Goal: Check status: Check status

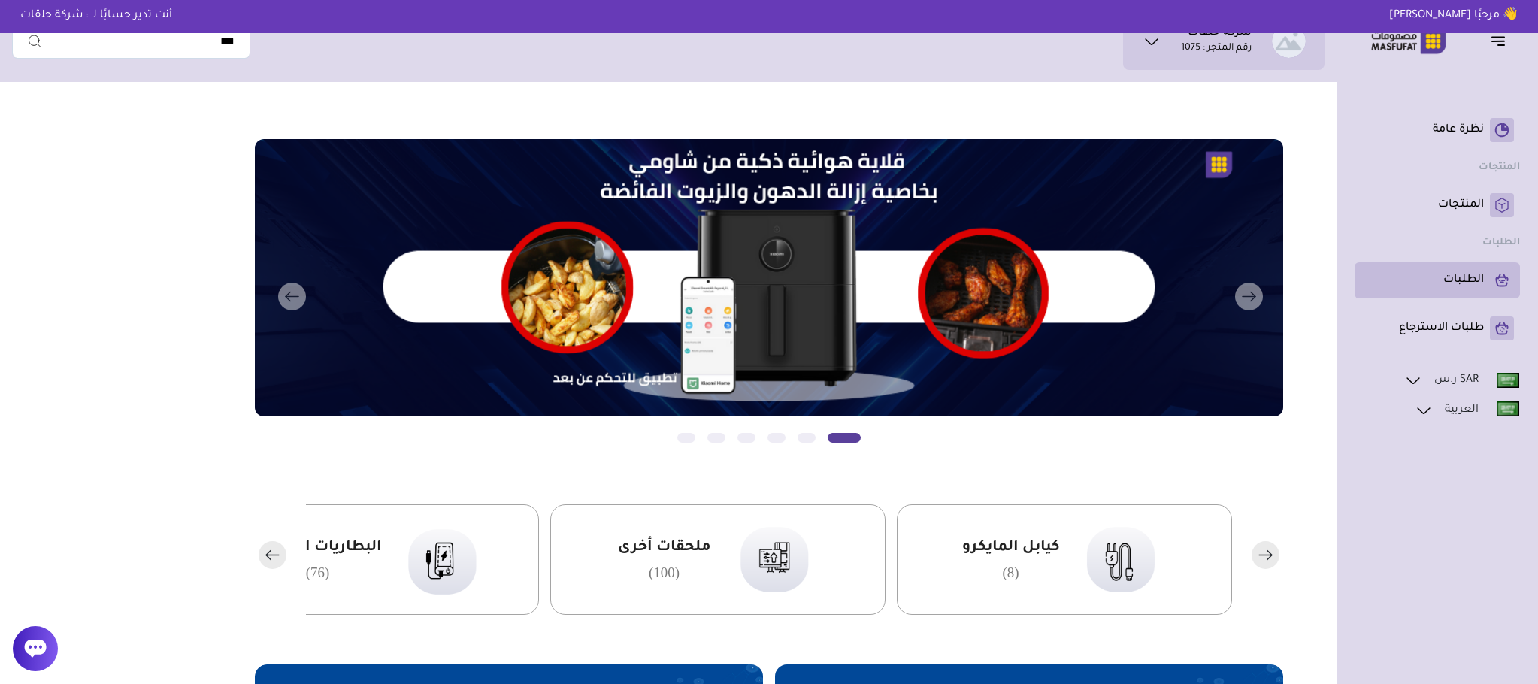
click at [1498, 289] on rect at bounding box center [1501, 280] width 24 height 24
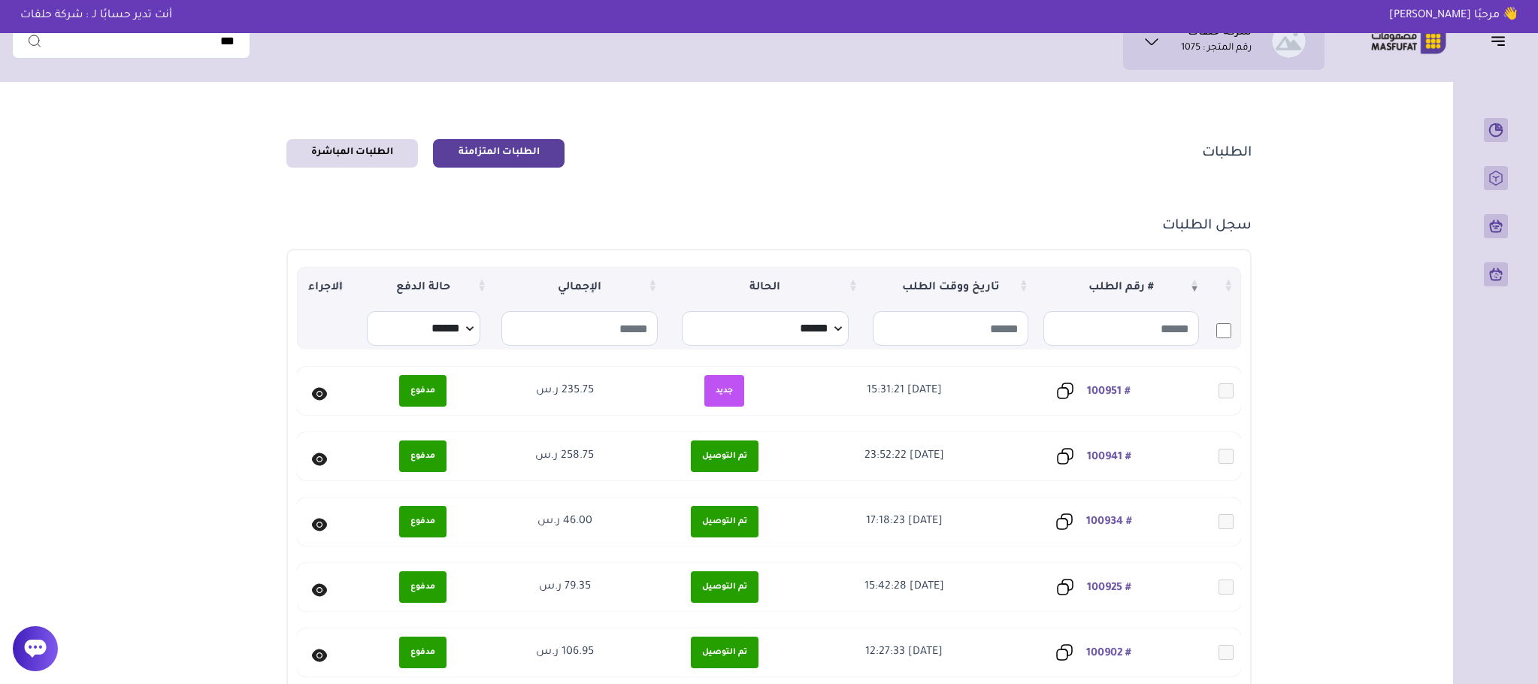
click at [1108, 516] on link "# 100934" at bounding box center [1109, 522] width 46 height 12
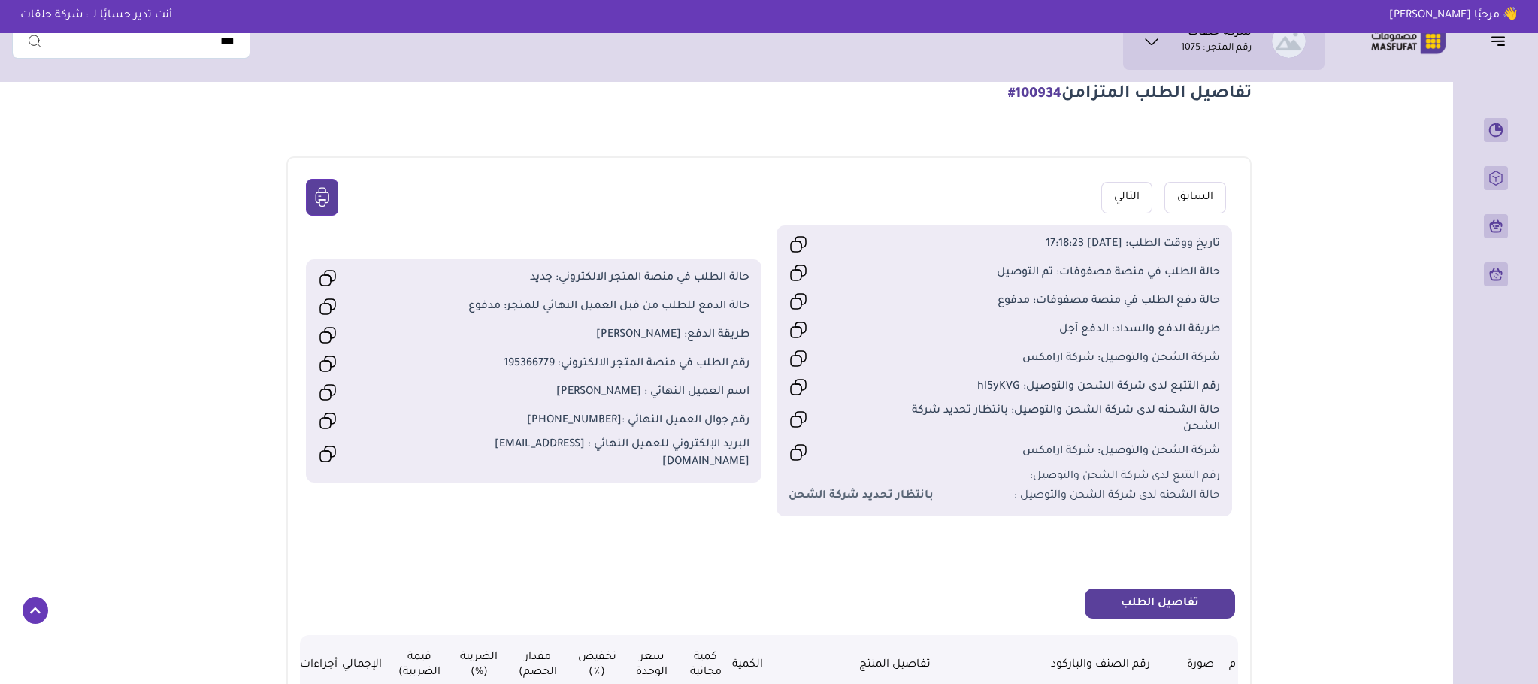
scroll to position [451, 0]
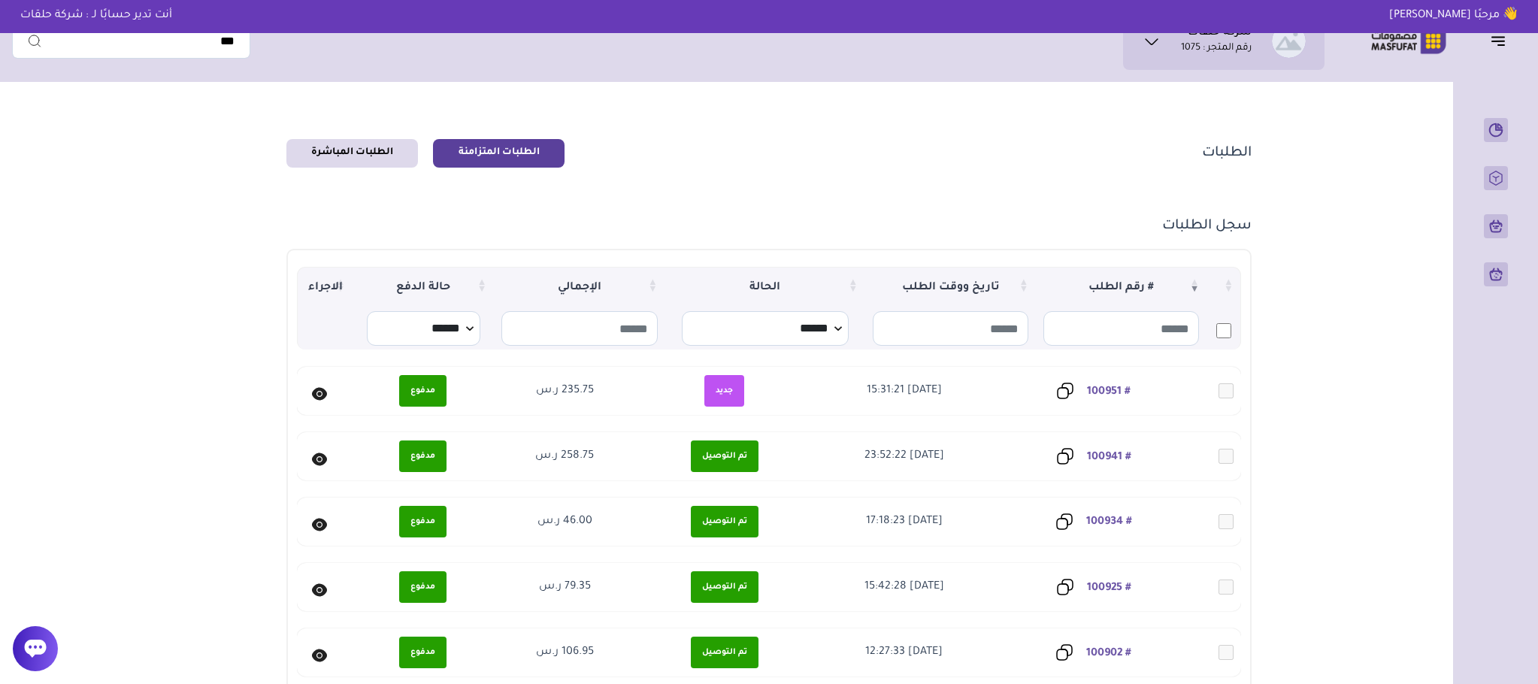
click at [1126, 517] on link "# 100934" at bounding box center [1109, 522] width 46 height 12
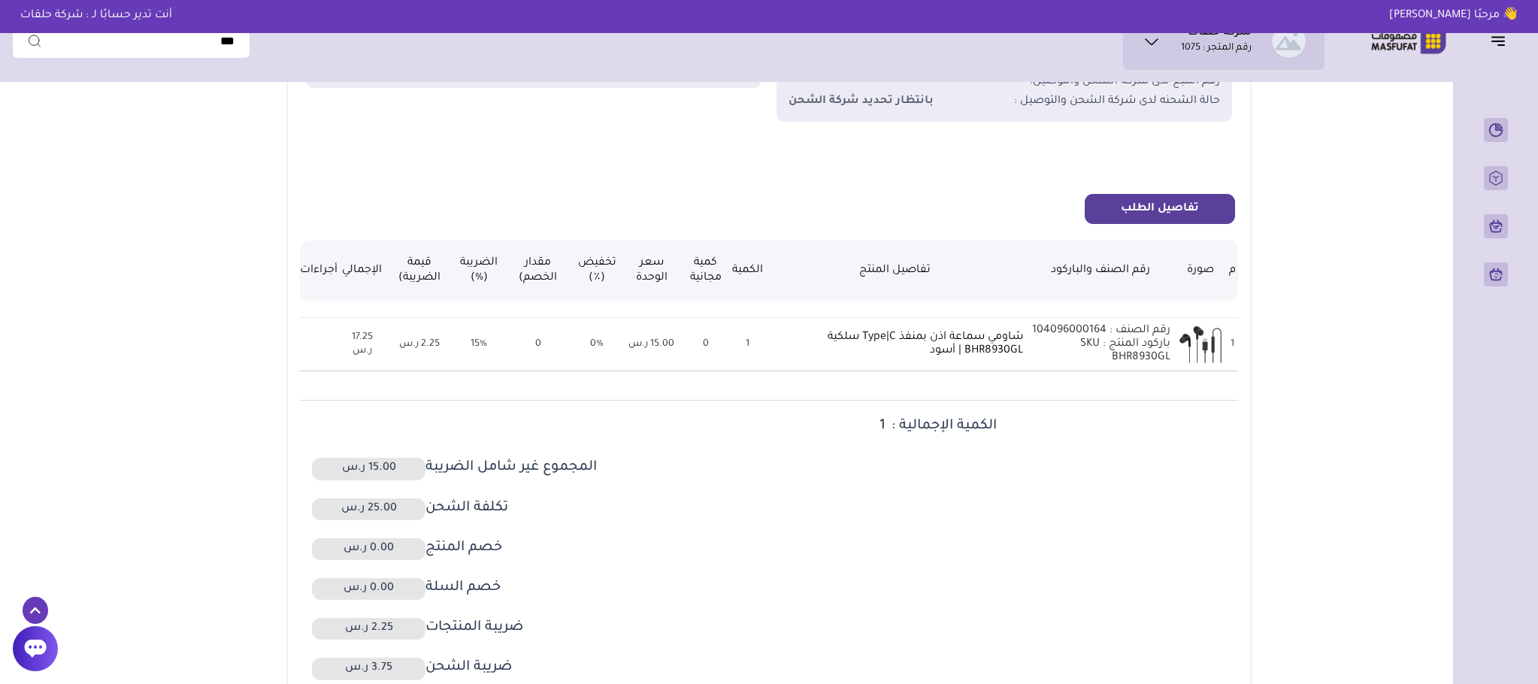
scroll to position [564, 0]
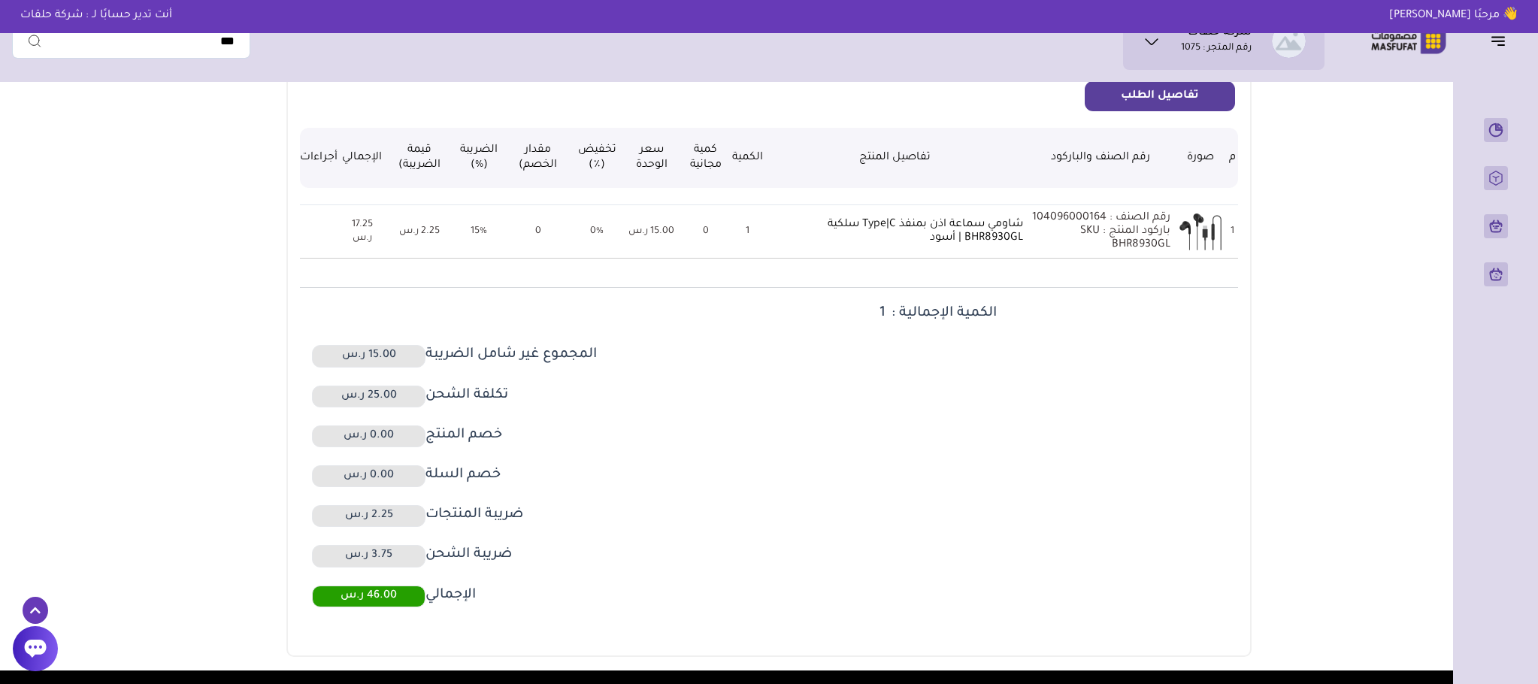
click at [1069, 216] on p "رقم الصنف : 104096000164" at bounding box center [1100, 218] width 140 height 14
copy p "104096000164"
click at [1217, 294] on div "م صورة رقم الصنف والباركود تفاصيل المنتج الكمية كمية مجانية سعر الوحدة تخفيض (٪…" at bounding box center [768, 367] width 937 height 513
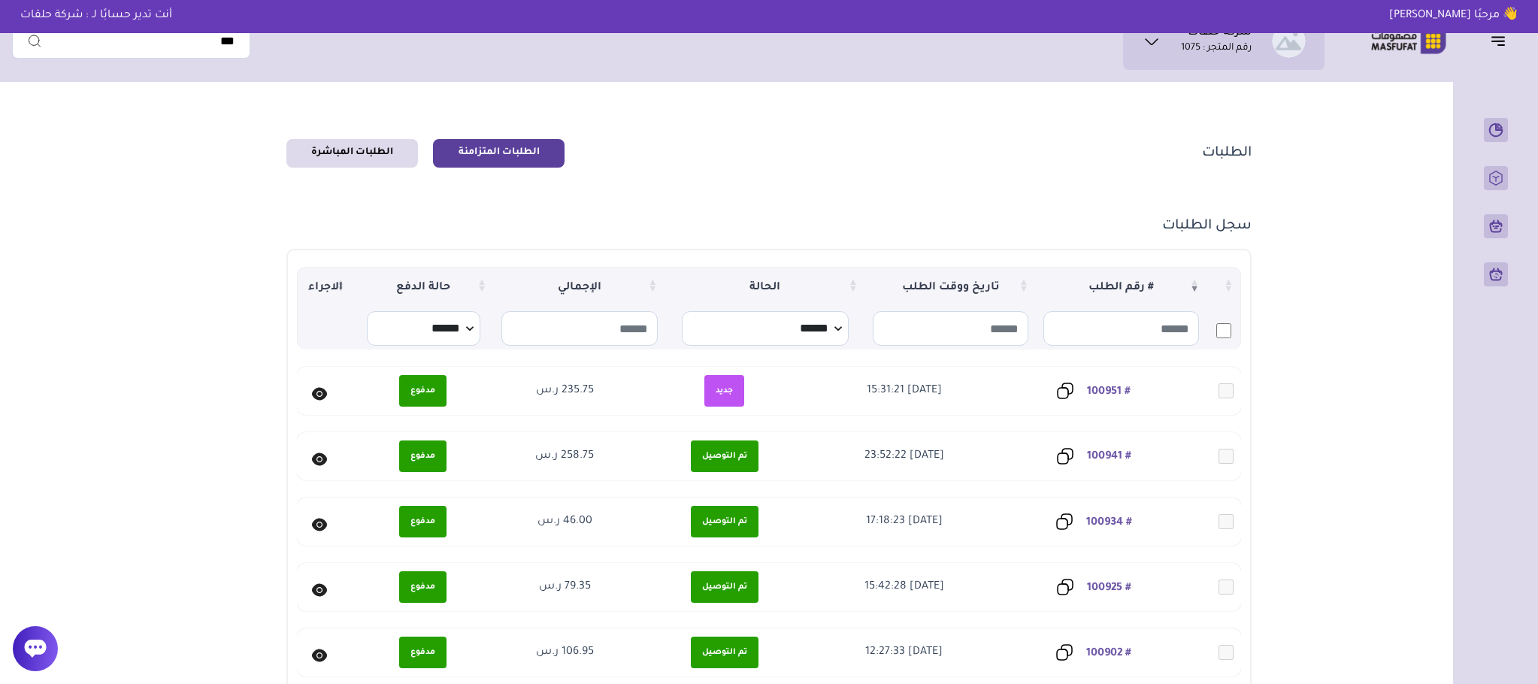
click at [1123, 453] on link "# 100941" at bounding box center [1109, 457] width 44 height 12
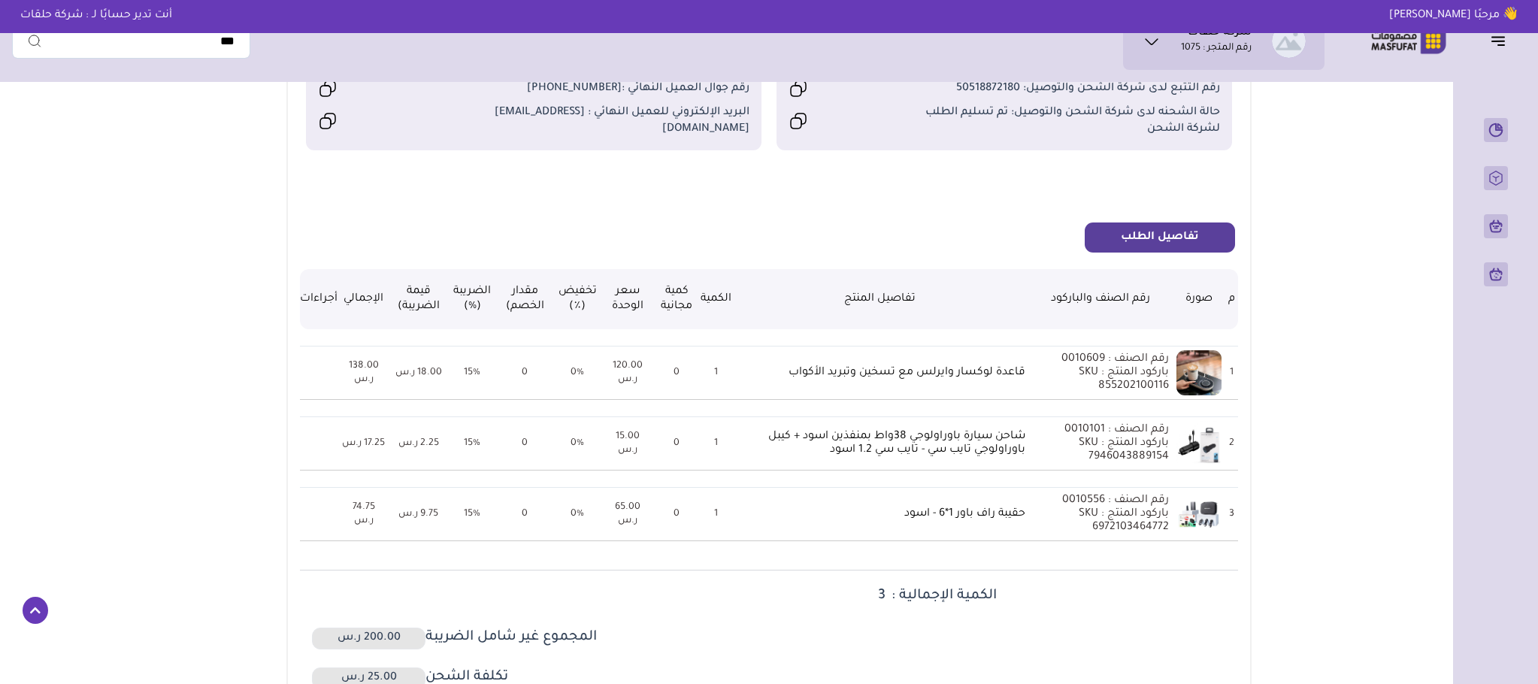
scroll to position [451, 0]
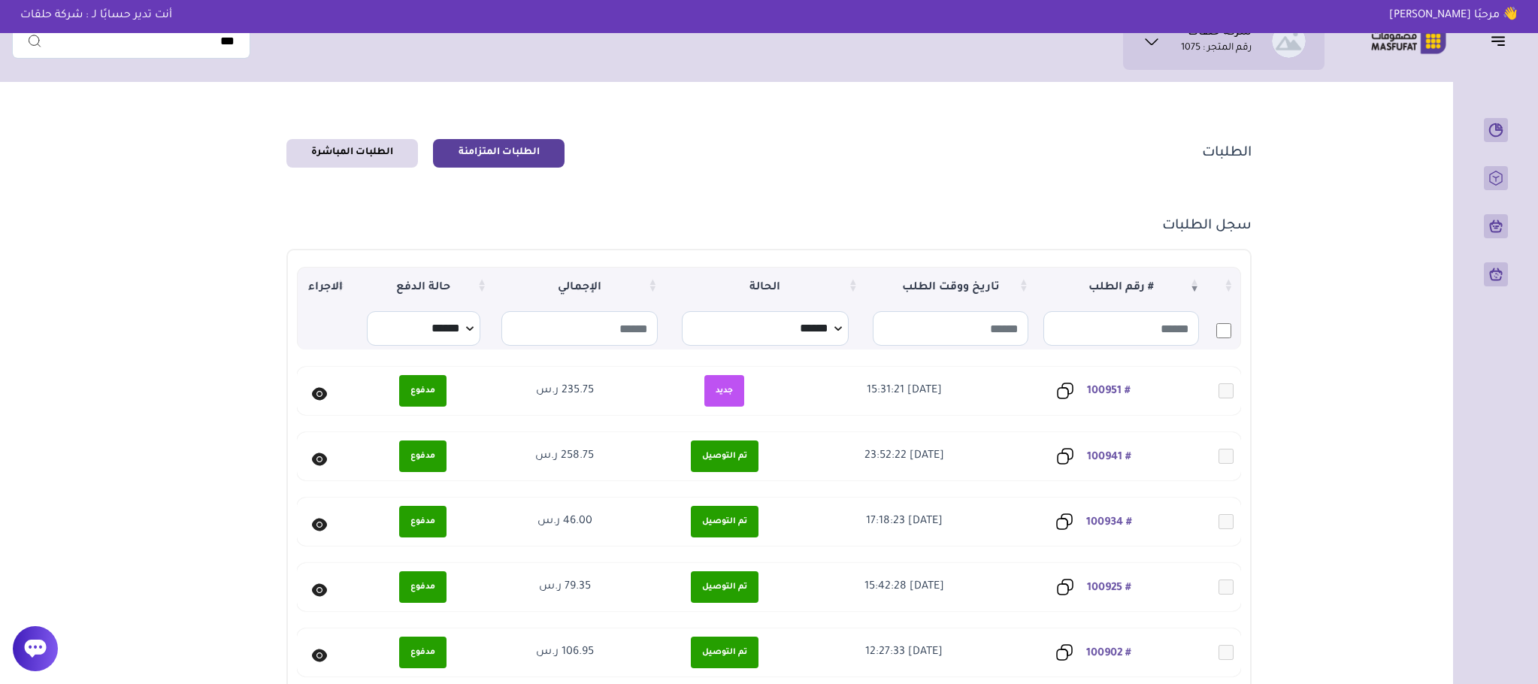
click at [1118, 386] on link "# 100951" at bounding box center [1109, 392] width 44 height 12
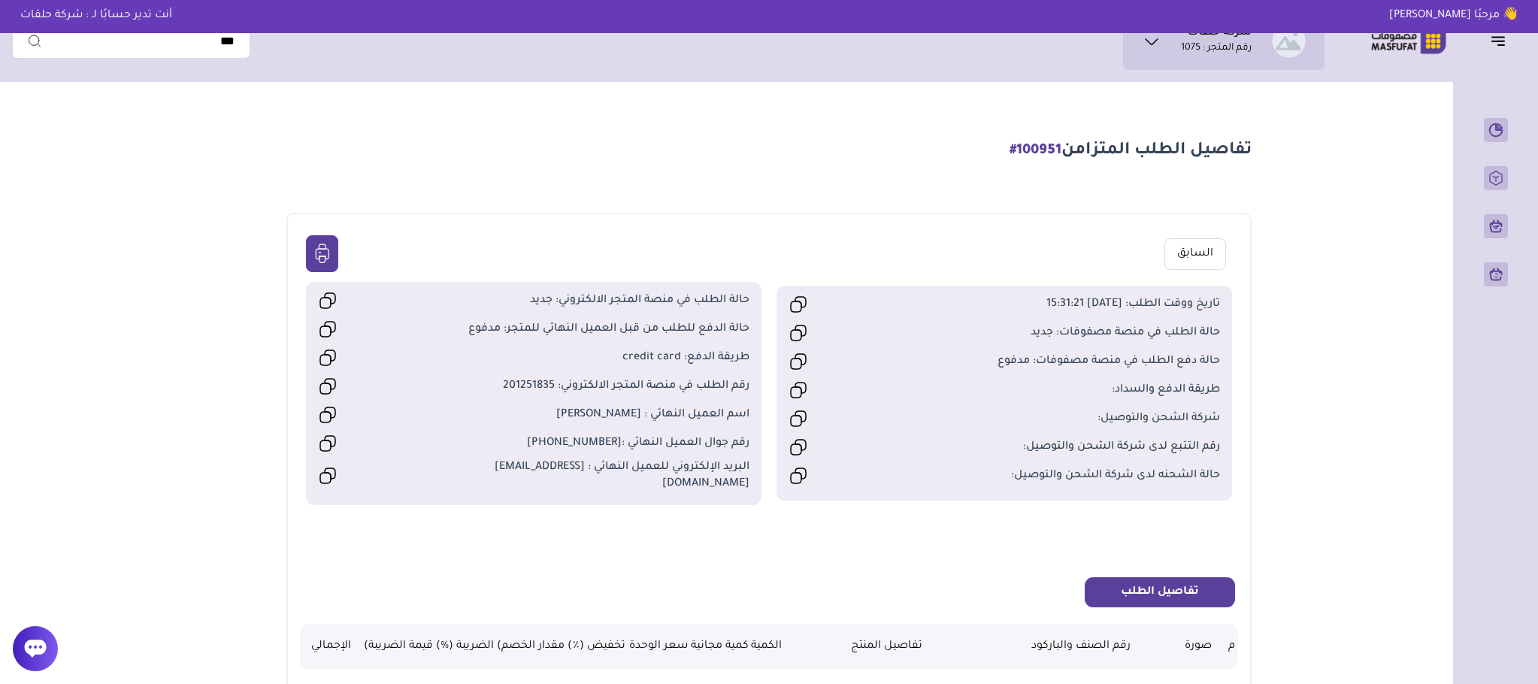
click at [420, 233] on div "السابق" at bounding box center [768, 254] width 937 height 56
click at [268, 235] on section "تفاصيل الطلب المتزامن #100951 السابق +966596656679" at bounding box center [769, 619] width 1082 height 1061
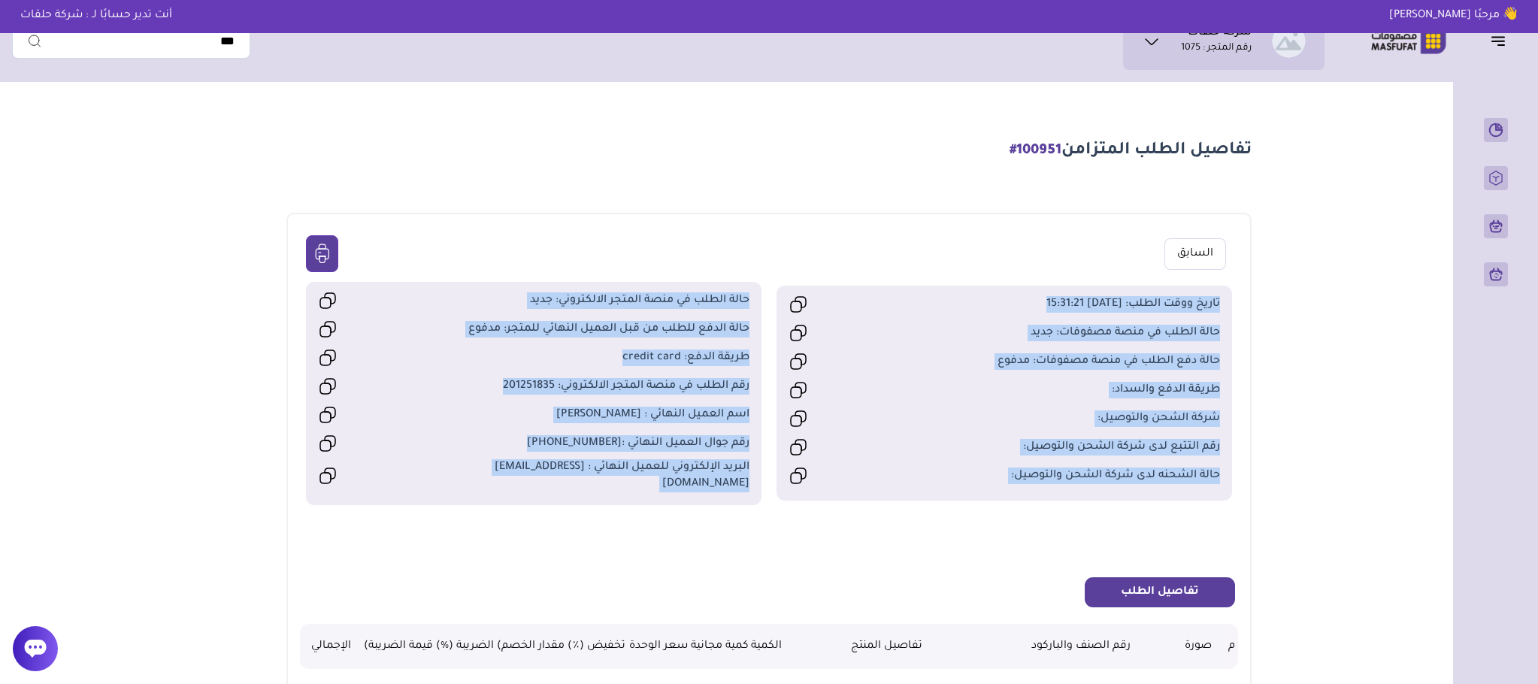
drag, startPoint x: 455, startPoint y: 172, endPoint x: 253, endPoint y: 519, distance: 401.8
click at [253, 519] on section "تفاصيل الطلب المتزامن #100951 السابق +966596656679" at bounding box center [769, 619] width 1082 height 1061
click at [260, 578] on section "تفاصيل الطلب المتزامن #100951 السابق +966596656679" at bounding box center [769, 619] width 1082 height 1061
drag, startPoint x: 255, startPoint y: 582, endPoint x: 776, endPoint y: 275, distance: 605.4
click at [776, 275] on section "تفاصيل الطلب المتزامن #100951 السابق +966596656679" at bounding box center [769, 619] width 1082 height 1061
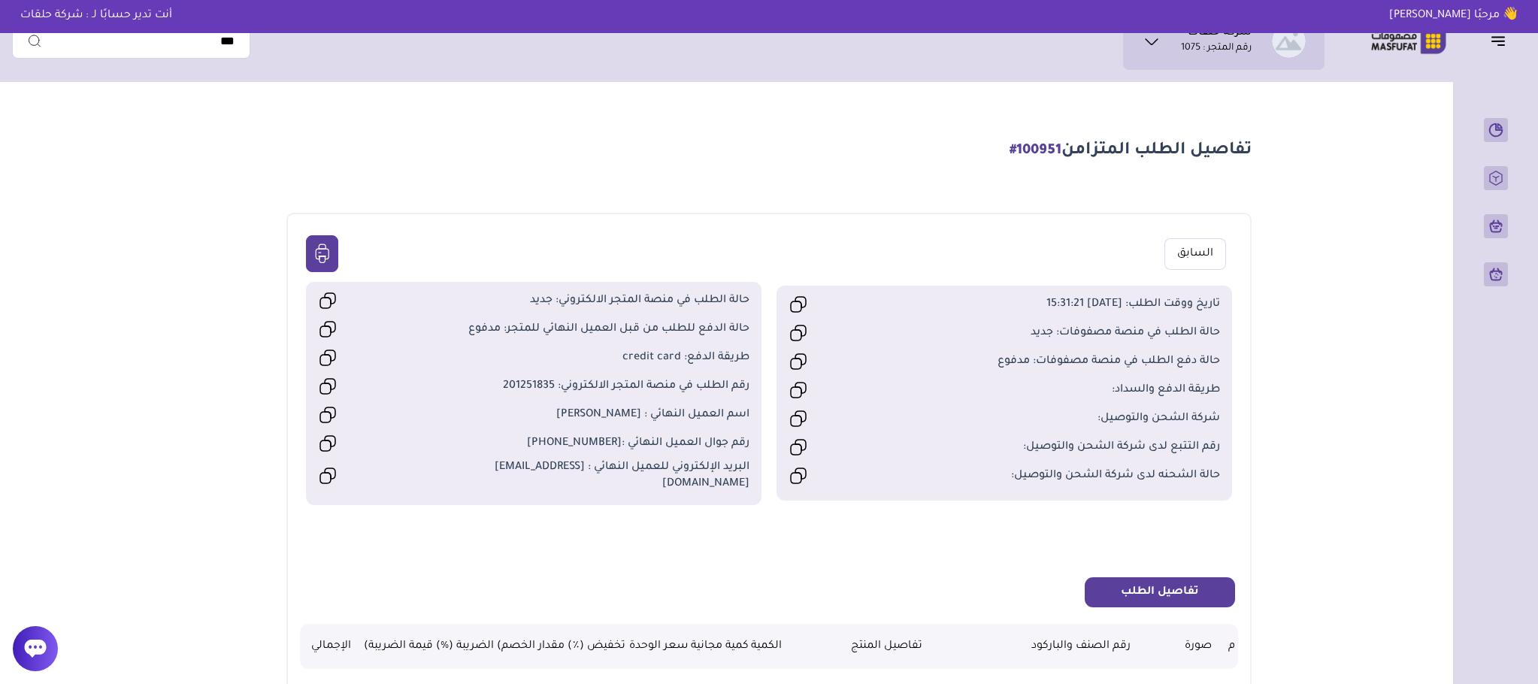
drag, startPoint x: 494, startPoint y: 670, endPoint x: 420, endPoint y: 593, distance: 106.3
click at [492, 670] on table "م صورة رقم الصنف والباركود تفاصيل المنتج الكمية كمية مجانية سعر الوحدة تخفيض (٪…" at bounding box center [768, 681] width 937 height 149
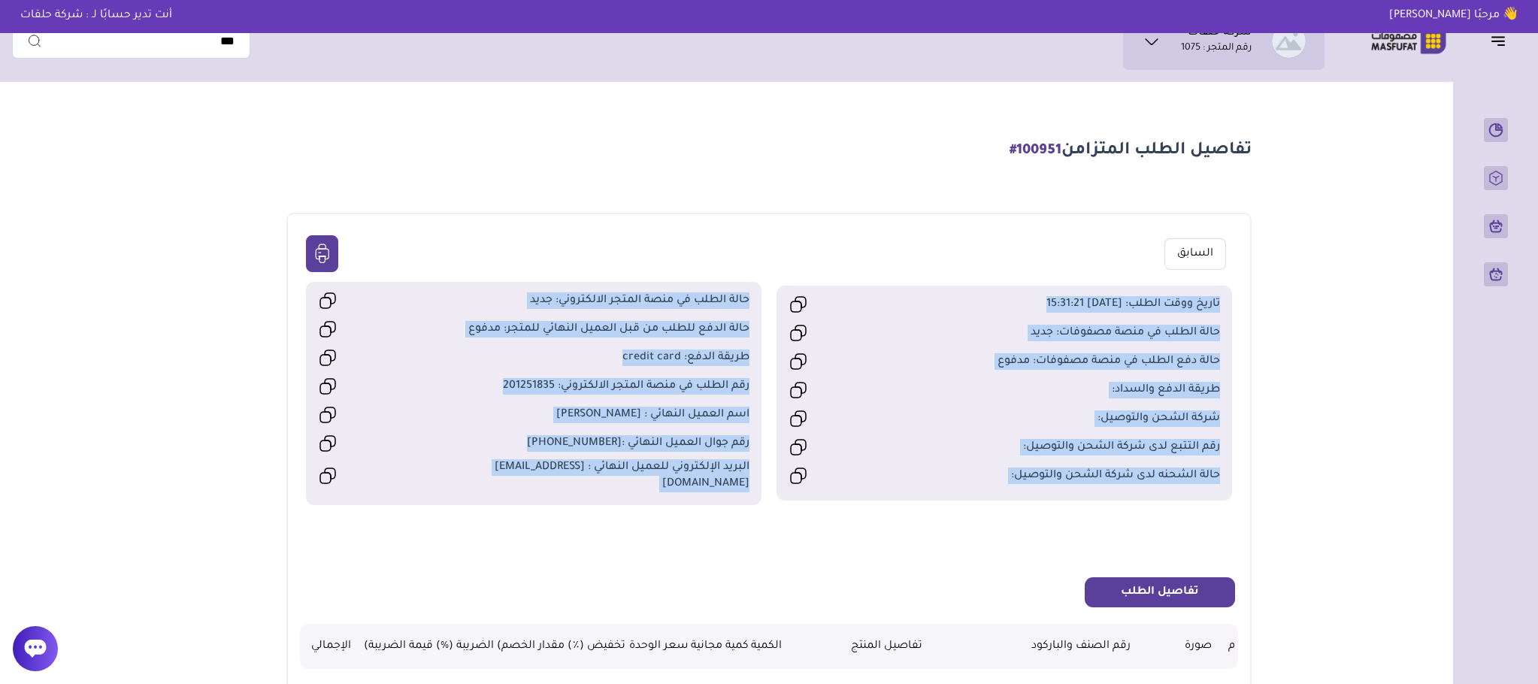
drag, startPoint x: 1284, startPoint y: 243, endPoint x: 380, endPoint y: 602, distance: 972.5
click at [380, 602] on section "تفاصيل الطلب المتزامن #100951 السابق +966596656679" at bounding box center [769, 619] width 1082 height 1061
click at [410, 559] on div "السابق تاريخ ووقت الطلب: 2025/08/23 15:31:21" at bounding box center [768, 675] width 964 height 924
drag, startPoint x: 977, startPoint y: 370, endPoint x: 266, endPoint y: 576, distance: 740.1
click at [266, 576] on main "تفاصيل الطلب المتزامن #100951 السابق +966596656679" at bounding box center [769, 619] width 1514 height 1061
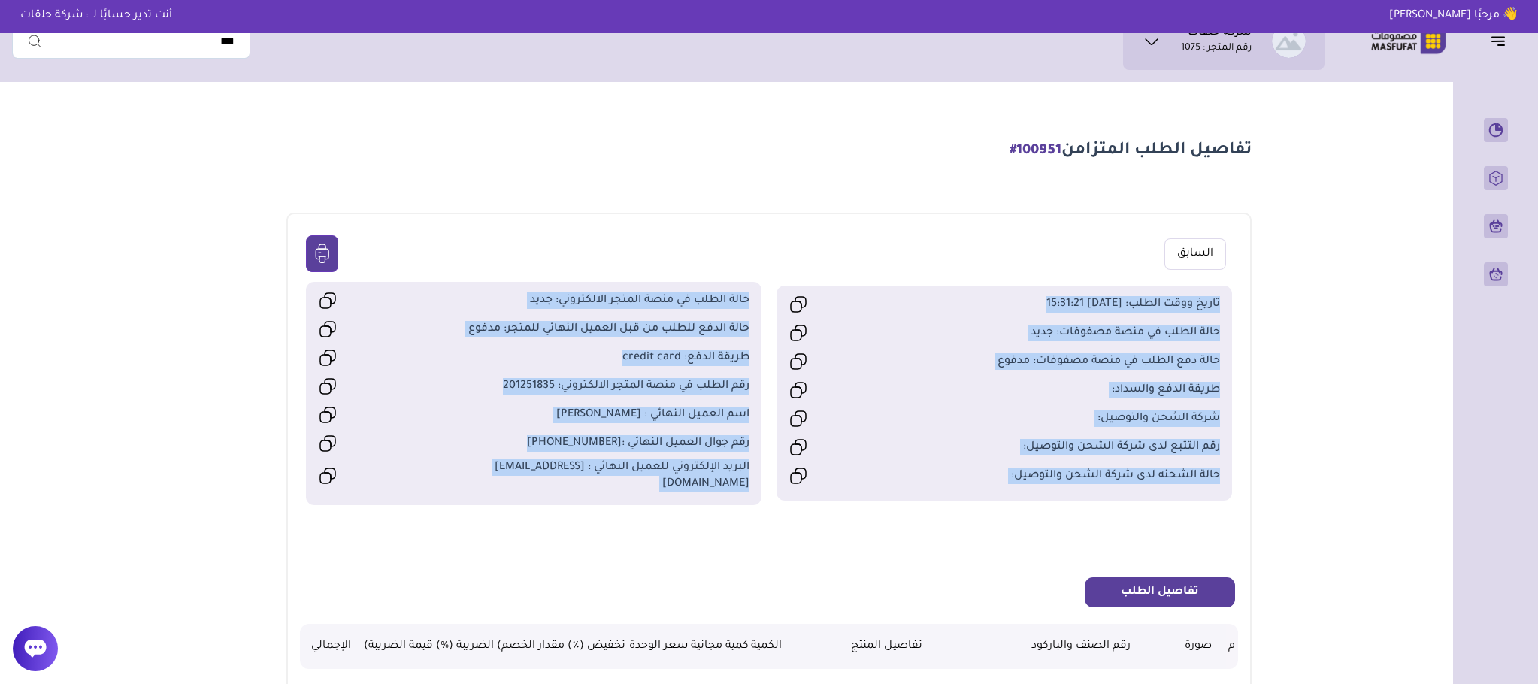
click at [312, 582] on div "تفاصيل الطلب" at bounding box center [768, 592] width 955 height 30
drag, startPoint x: 1266, startPoint y: 285, endPoint x: 3, endPoint y: 622, distance: 1306.8
click at [3, 622] on div "شركة حلقات رقم المتجر : 1075 * *" at bounding box center [769, 619] width 1538 height 1061
click at [298, 582] on div "تفاصيل الطلب" at bounding box center [768, 592] width 955 height 30
drag, startPoint x: 1263, startPoint y: 289, endPoint x: 304, endPoint y: 501, distance: 981.3
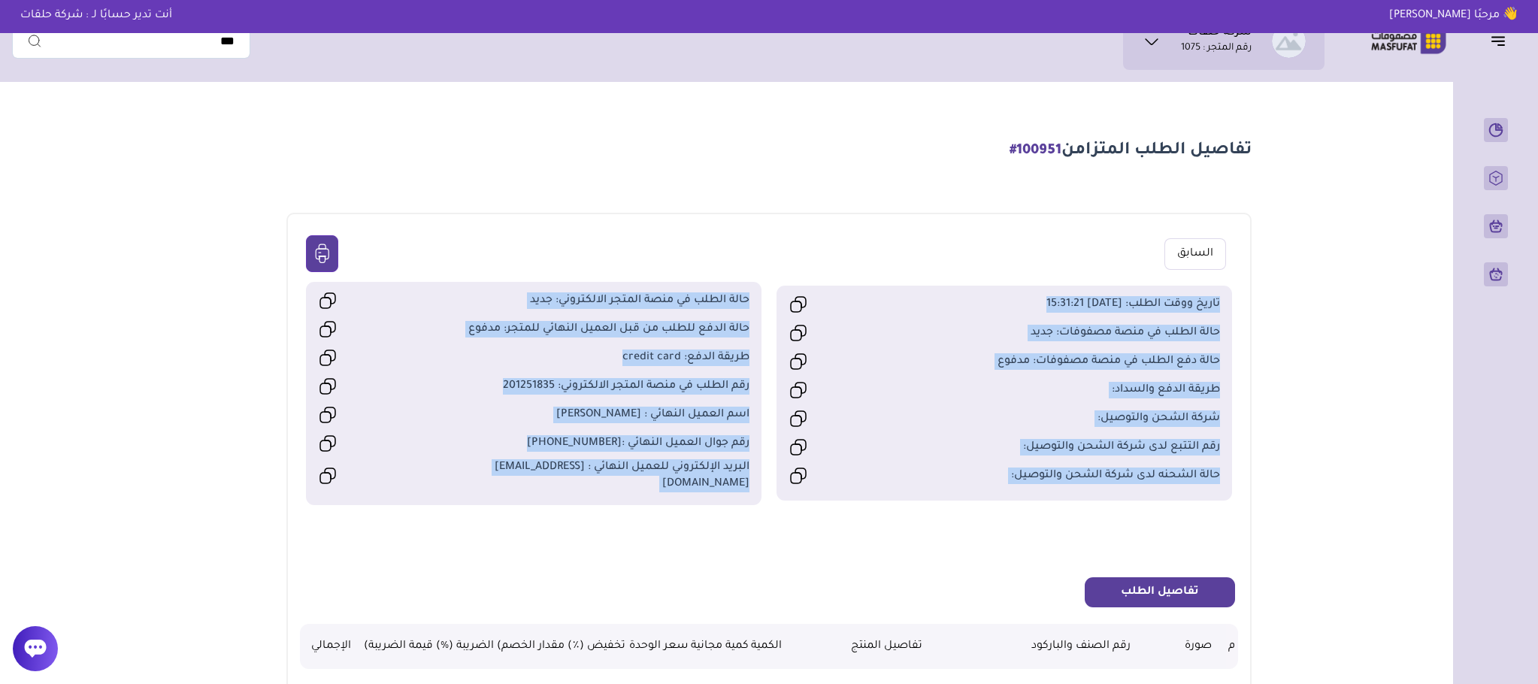
click at [304, 501] on section "تفاصيل الطلب المتزامن #100951 السابق +966596656679" at bounding box center [769, 619] width 1082 height 1061
click at [427, 515] on div "السابق تاريخ ووقت الطلب: 2025/08/23 15:31:21" at bounding box center [768, 675] width 964 height 924
drag, startPoint x: 1292, startPoint y: 210, endPoint x: 246, endPoint y: 497, distance: 1084.0
click at [246, 497] on section "تفاصيل الطلب المتزامن #100951 السابق +966596656679" at bounding box center [769, 619] width 1082 height 1061
click at [438, 553] on div "السابق تاريخ ووقت الطلب: 2025/08/23 15:31:21" at bounding box center [768, 675] width 964 height 924
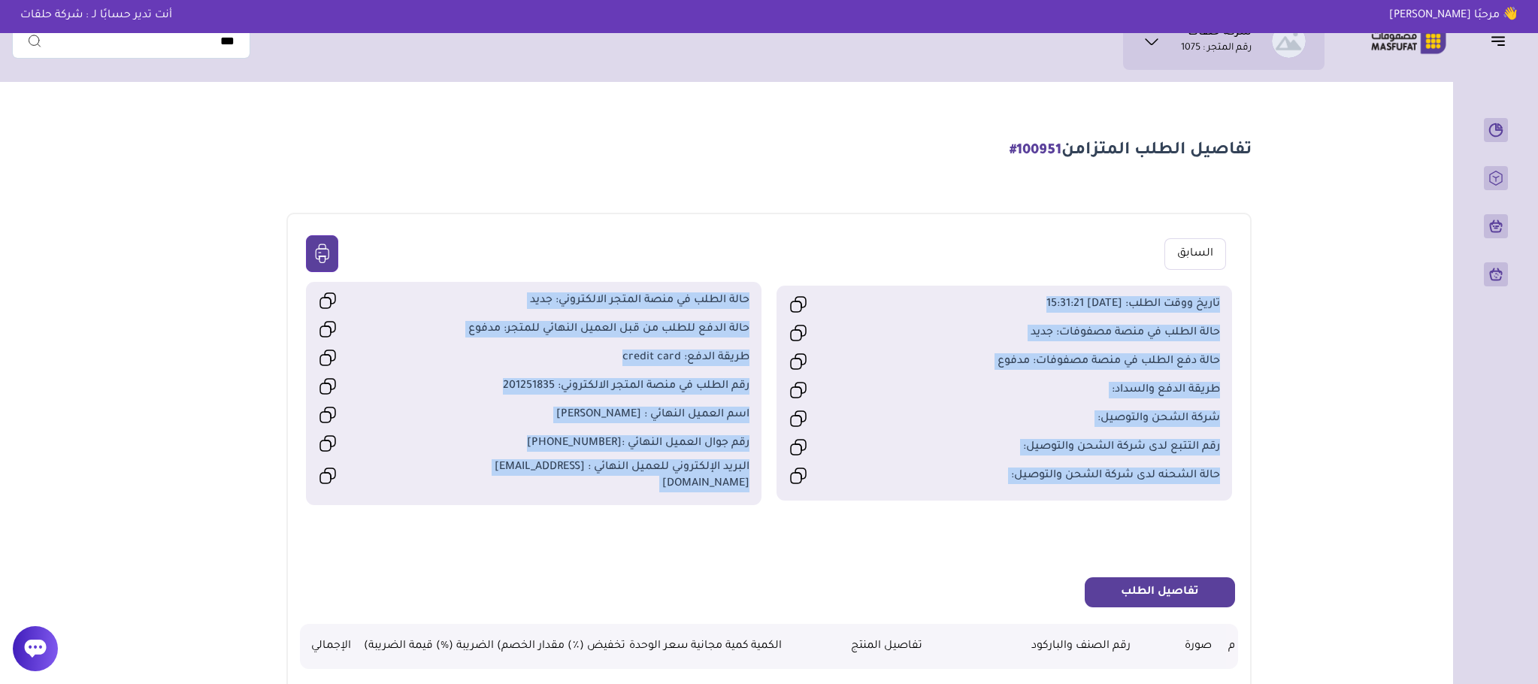
drag, startPoint x: 1204, startPoint y: 302, endPoint x: 467, endPoint y: 503, distance: 764.0
click at [467, 503] on section "تفاصيل الطلب المتزامن #100951 السابق +966596656679" at bounding box center [769, 619] width 1082 height 1061
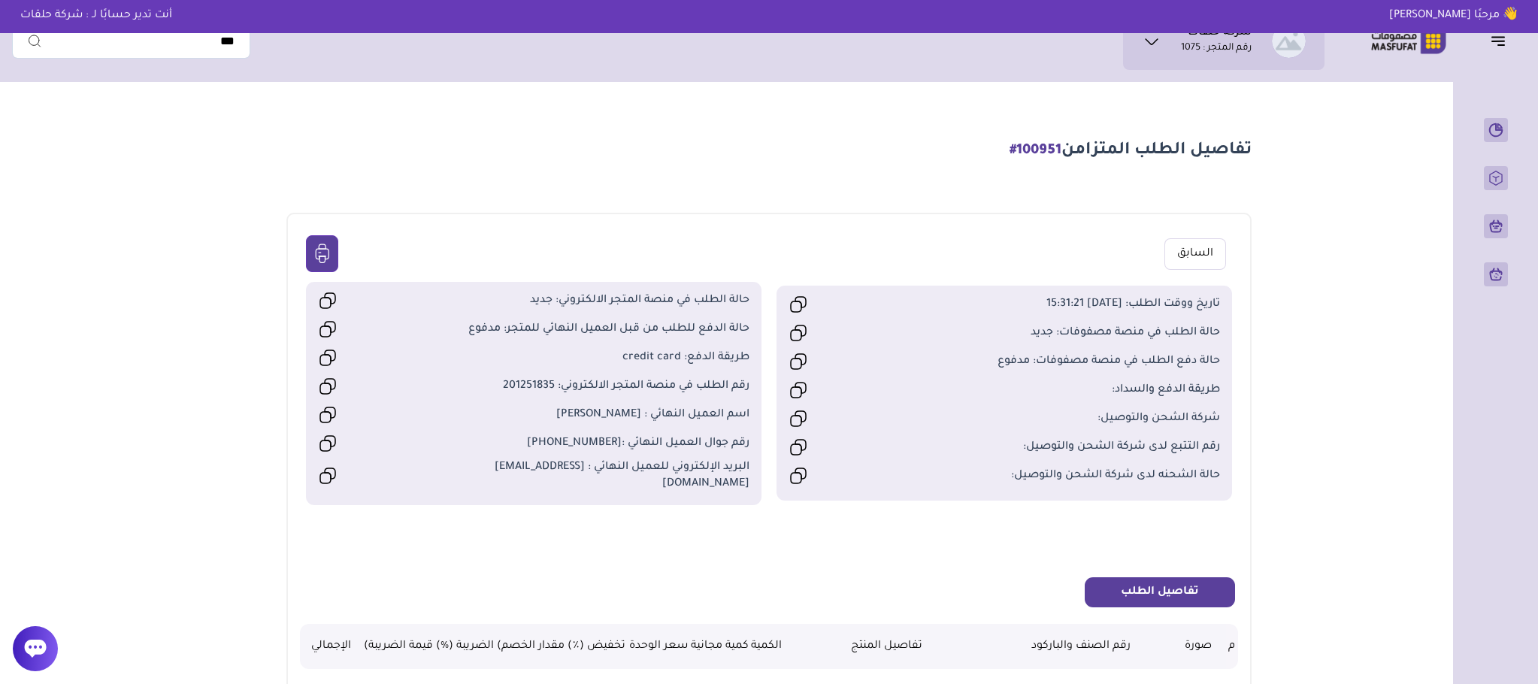
click at [711, 151] on section "تفاصيل الطلب المتزامن #100951" at bounding box center [768, 151] width 964 height 24
